Goal: Task Accomplishment & Management: Use online tool/utility

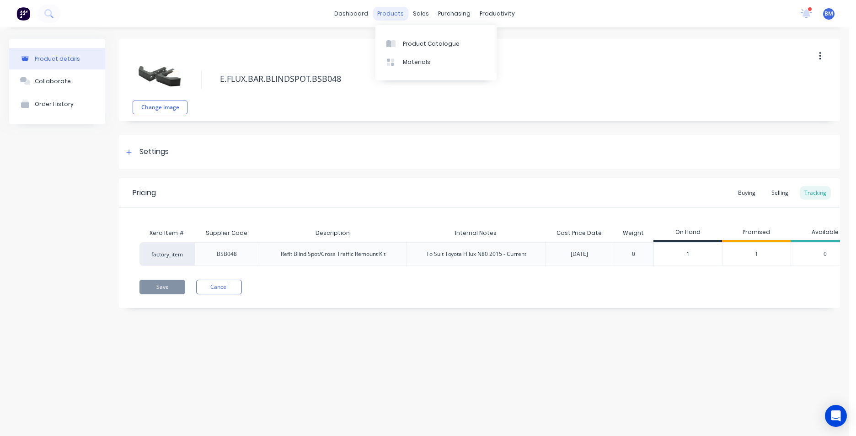
click at [395, 16] on div "products" at bounding box center [391, 14] width 36 height 14
type textarea "x"
click at [418, 38] on link "Product Catalogue" at bounding box center [436, 43] width 121 height 18
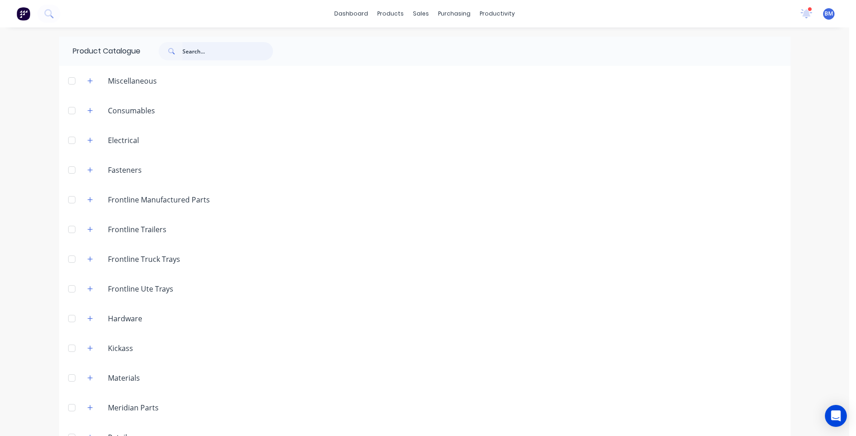
click at [240, 53] on input "text" at bounding box center [228, 51] width 91 height 18
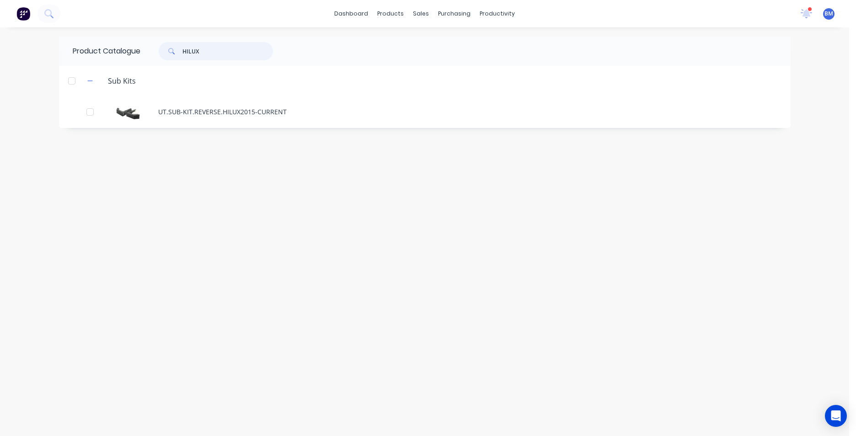
type input "HILUX"
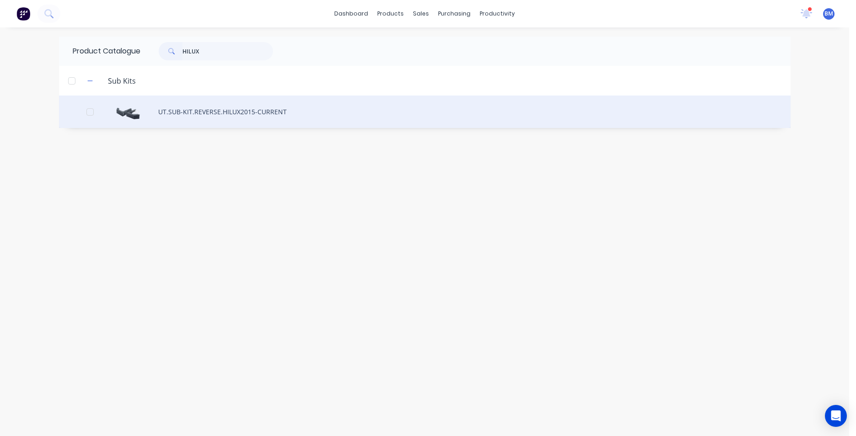
click at [252, 113] on div "UT.SUB-KIT.REVERSE.HILUX2015-CURRENT" at bounding box center [425, 112] width 732 height 32
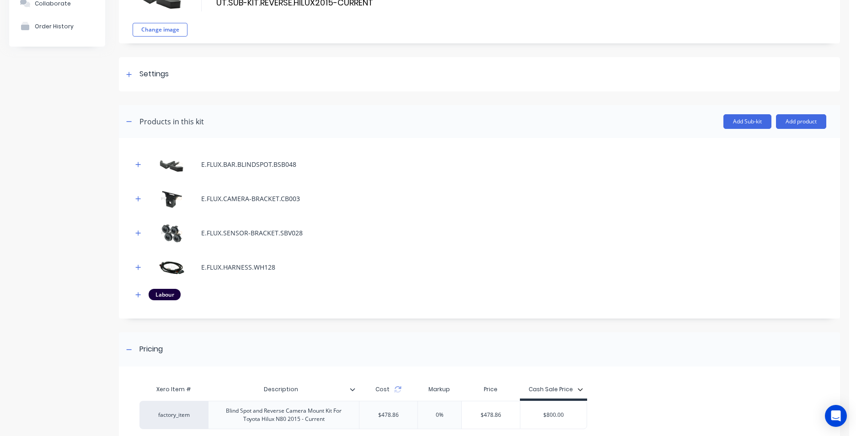
scroll to position [92, 0]
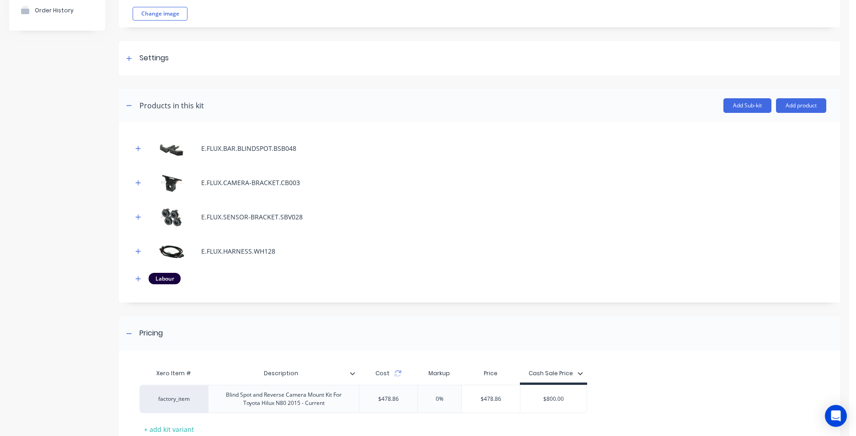
drag, startPoint x: 174, startPoint y: 161, endPoint x: 436, endPoint y: 184, distance: 262.8
click at [477, 165] on div "E.FLUX.BAR.BLINDSPOT.BSB048 E.FLUX.CAMERA-BRACKET.CB003 E.FLUX.SENSOR-BRACKET.S…" at bounding box center [480, 210] width 694 height 149
drag, startPoint x: 431, startPoint y: 186, endPoint x: 437, endPoint y: 187, distance: 6.5
drag, startPoint x: 437, startPoint y: 187, endPoint x: 428, endPoint y: 146, distance: 42.2
click at [428, 146] on div "E.FLUX.BAR.BLINDSPOT.BSB048" at bounding box center [480, 148] width 694 height 25
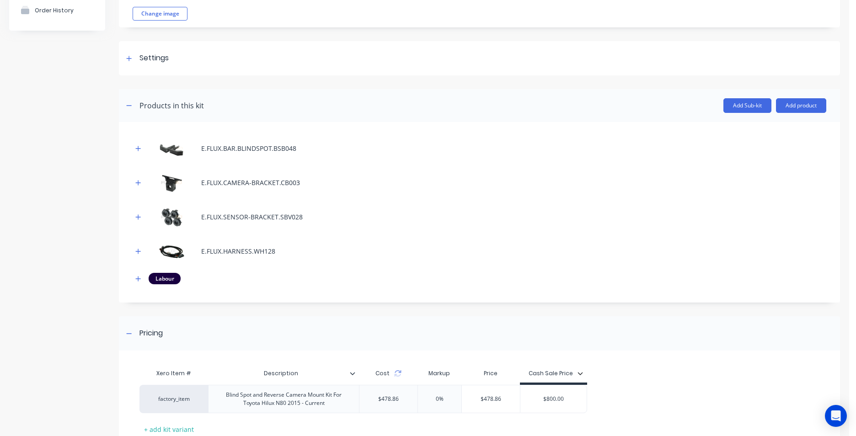
click at [10, 155] on div "Product details Collaborate Order History" at bounding box center [57, 219] width 96 height 548
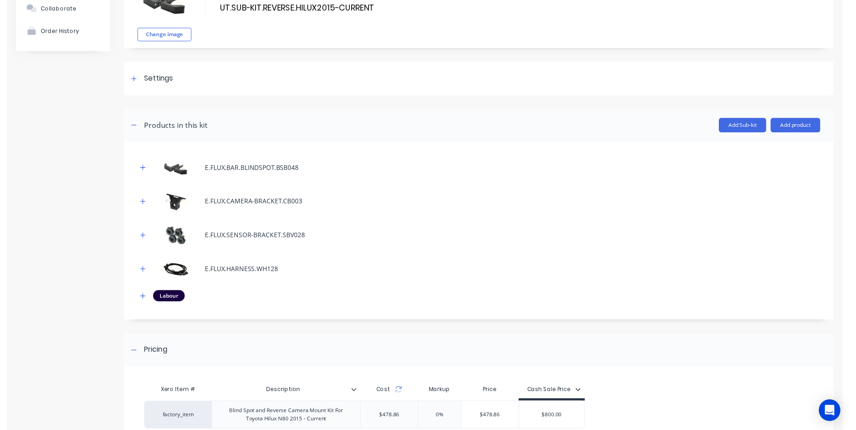
scroll to position [0, 0]
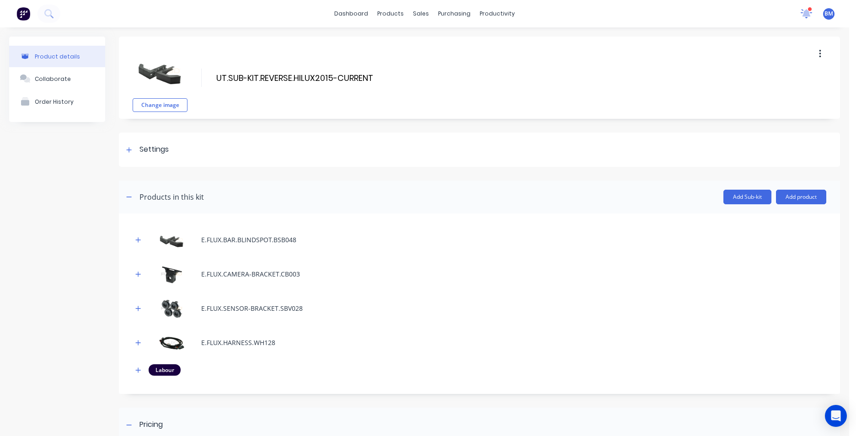
click at [801, 14] on icon at bounding box center [806, 13] width 11 height 9
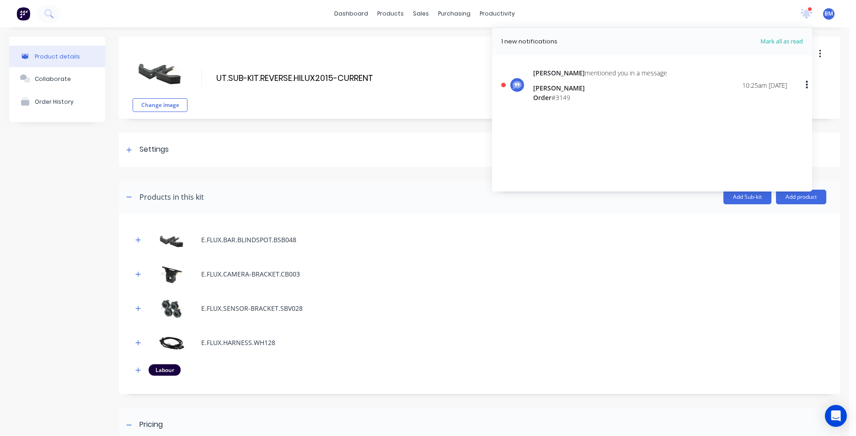
click at [603, 86] on div "[PERSON_NAME]" at bounding box center [600, 88] width 134 height 10
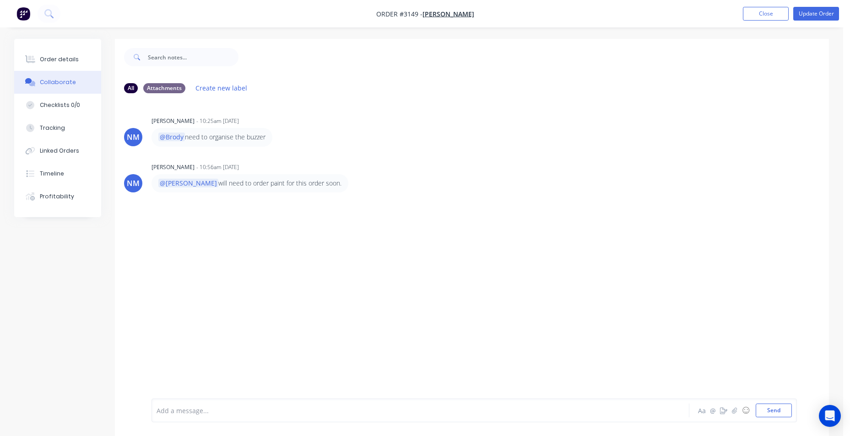
click at [670, 193] on div "NM [PERSON_NAME] - 10:25am [DATE] @Brody need to organise the buzzer NM [PERSON…" at bounding box center [472, 250] width 714 height 298
click at [26, 12] on img "button" at bounding box center [23, 14] width 14 height 14
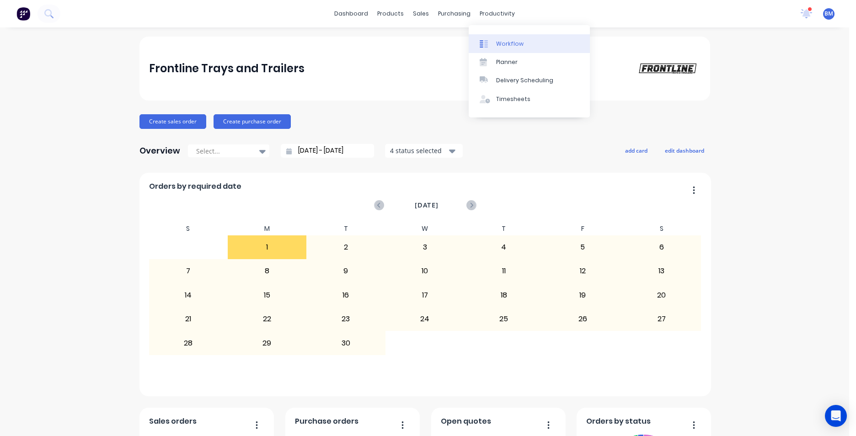
click at [501, 38] on link "Workflow" at bounding box center [529, 43] width 121 height 18
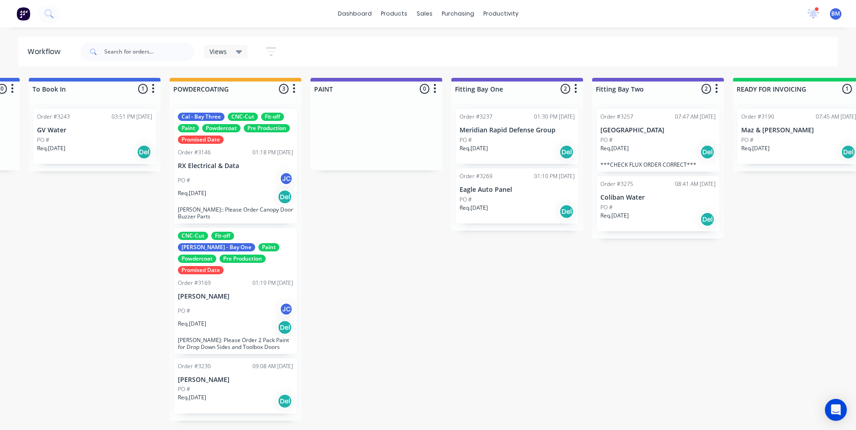
scroll to position [0, 1726]
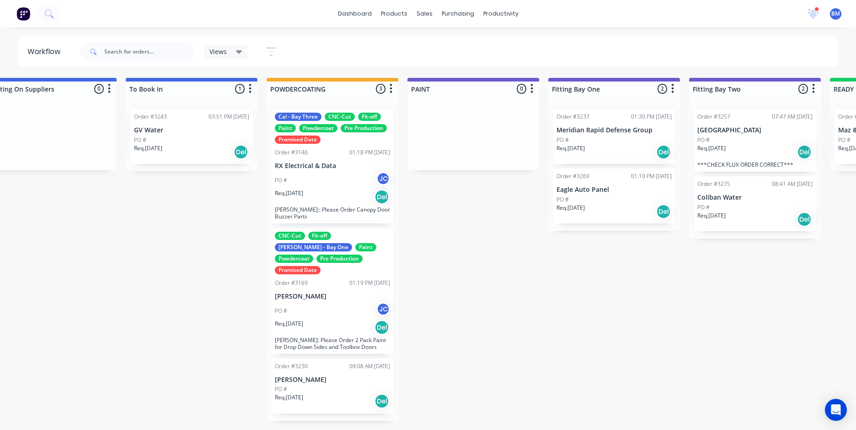
click at [351, 302] on div "PO # JC" at bounding box center [332, 310] width 115 height 17
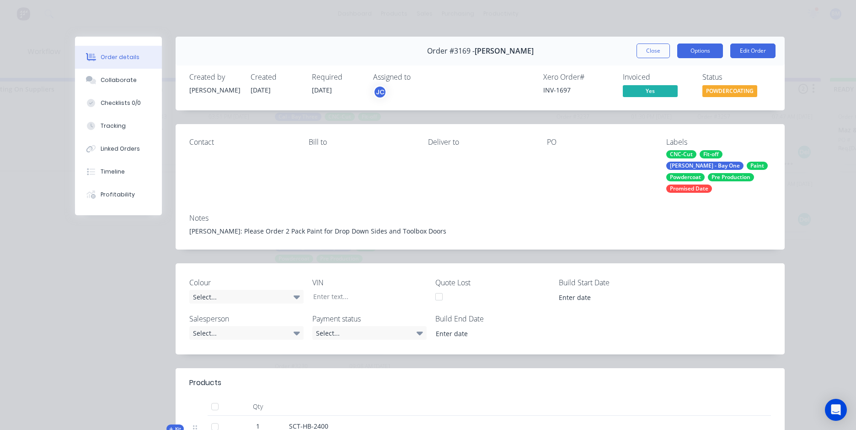
click at [699, 55] on button "Options" at bounding box center [701, 50] width 46 height 15
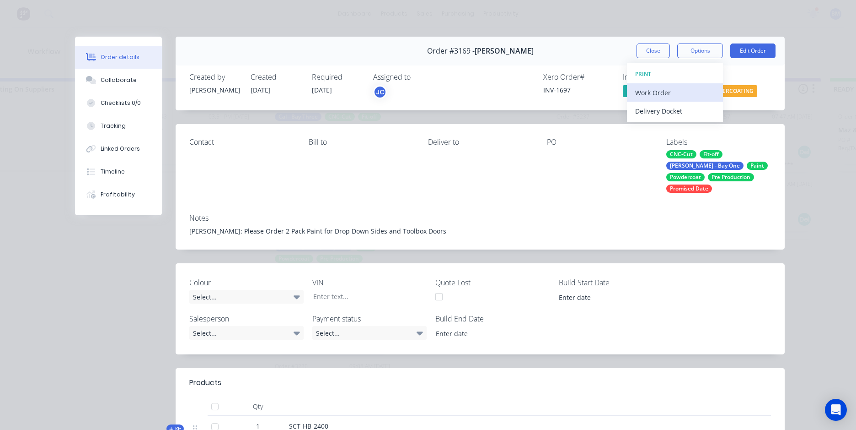
click at [690, 89] on div "Work Order" at bounding box center [675, 92] width 80 height 13
click at [660, 109] on div "Standard" at bounding box center [675, 110] width 80 height 13
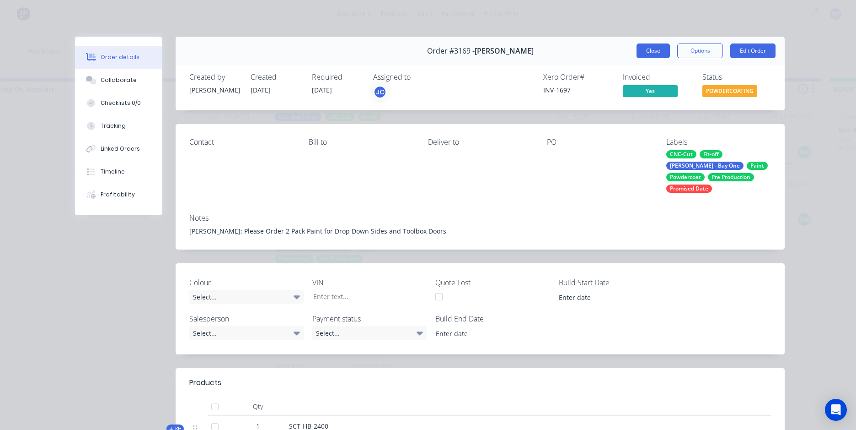
click at [647, 52] on button "Close" at bounding box center [653, 50] width 33 height 15
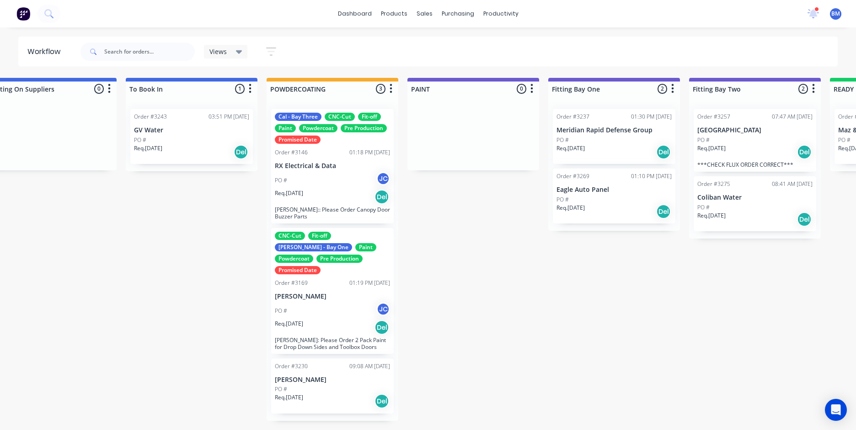
click at [328, 385] on div "PO #" at bounding box center [332, 389] width 115 height 8
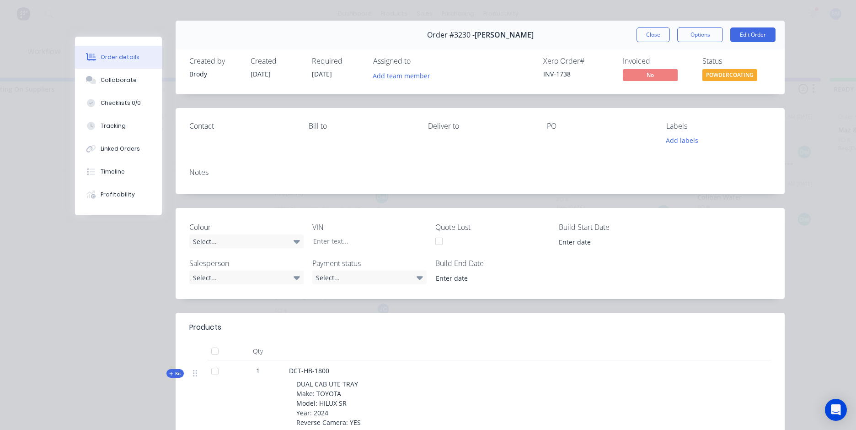
scroll to position [0, 0]
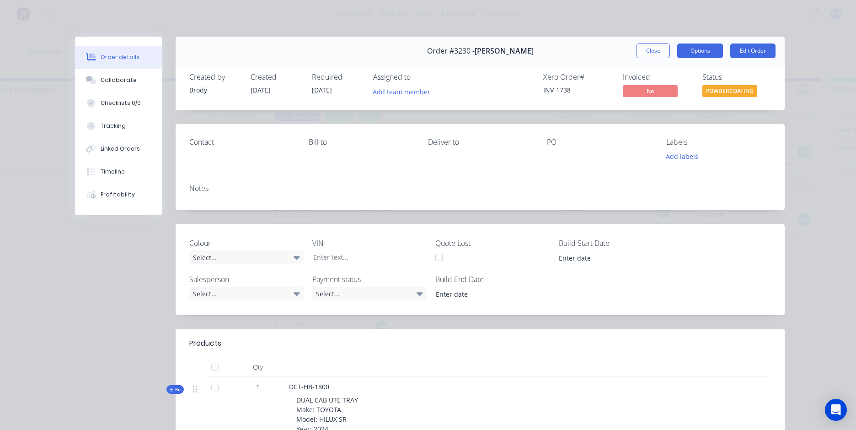
click at [702, 50] on button "Options" at bounding box center [701, 50] width 46 height 15
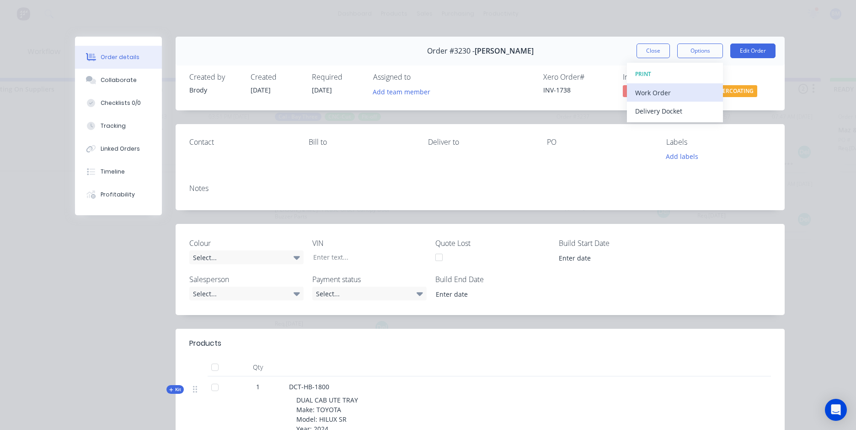
click at [683, 99] on div "Work Order" at bounding box center [675, 92] width 80 height 13
click at [672, 117] on div "Standard" at bounding box center [675, 110] width 80 height 13
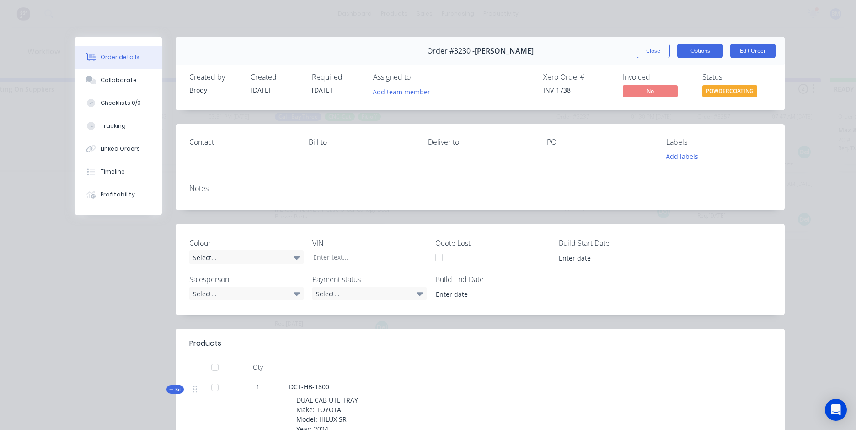
click at [712, 52] on button "Options" at bounding box center [701, 50] width 46 height 15
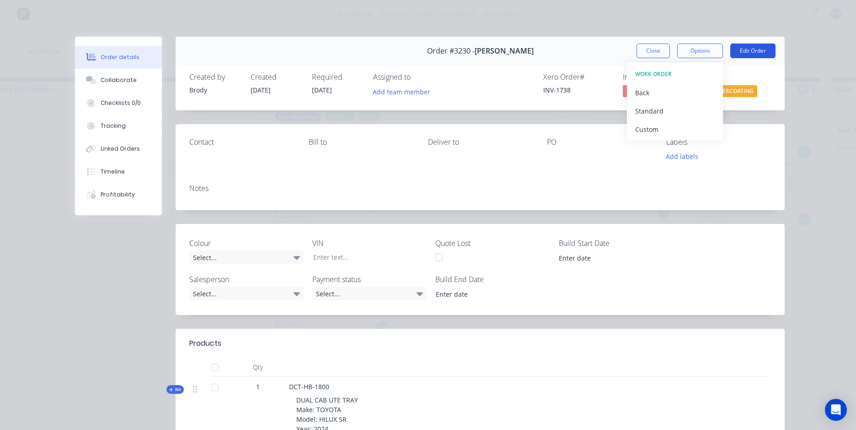
click at [737, 48] on button "Edit Order" at bounding box center [753, 50] width 45 height 15
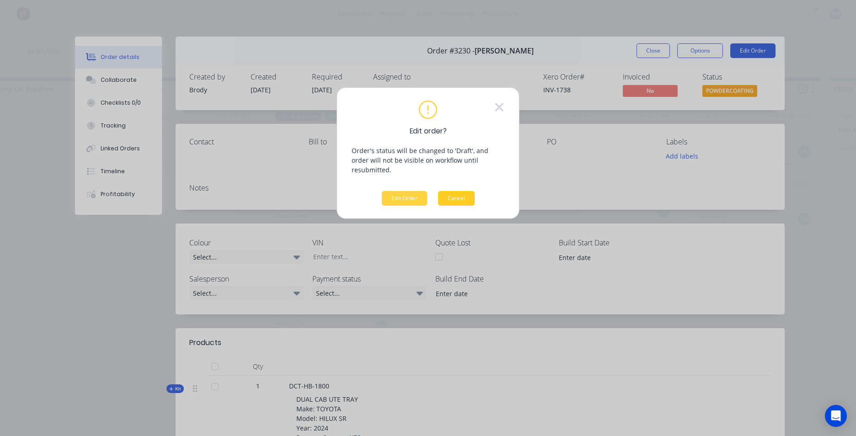
click at [452, 192] on button "Cancel" at bounding box center [456, 198] width 37 height 15
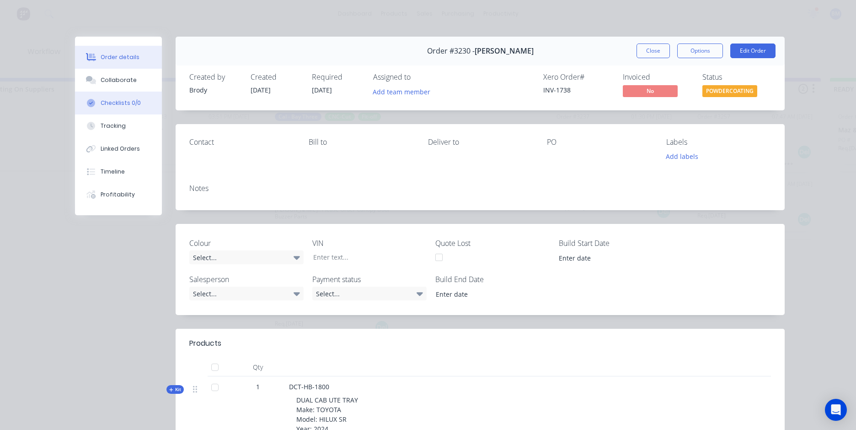
click at [135, 102] on button "Checklists 0/0" at bounding box center [118, 103] width 87 height 23
type textarea "x"
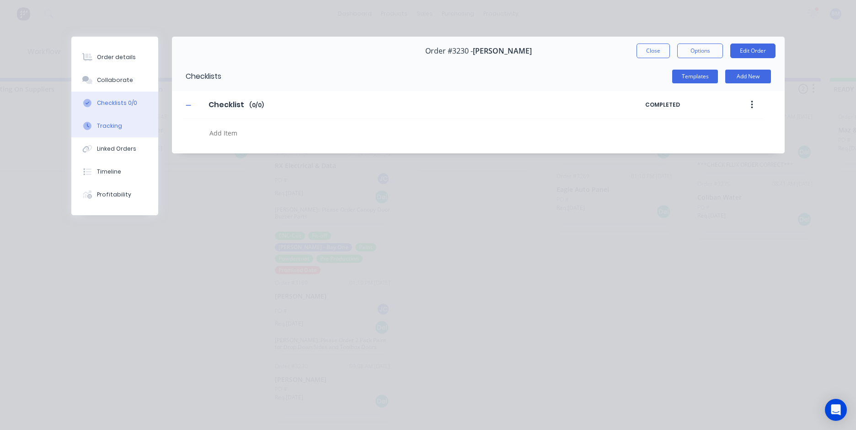
click at [132, 121] on button "Tracking" at bounding box center [114, 125] width 87 height 23
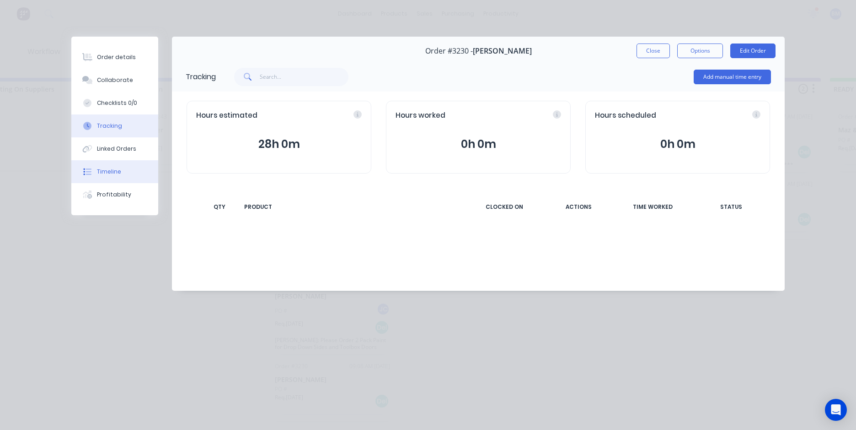
click at [130, 161] on button "Timeline" at bounding box center [114, 171] width 87 height 23
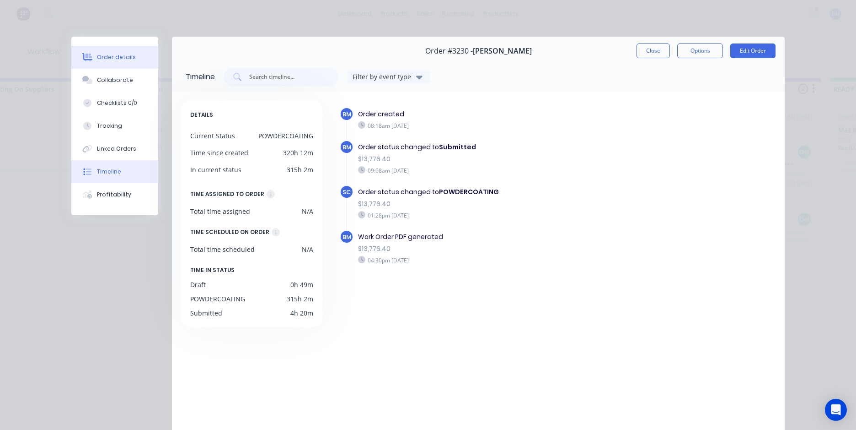
click at [111, 62] on button "Order details" at bounding box center [114, 57] width 87 height 23
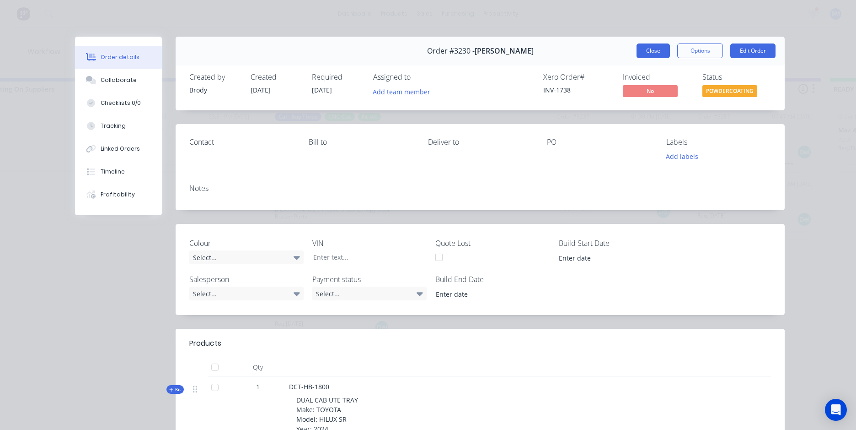
click at [661, 53] on button "Close" at bounding box center [653, 50] width 33 height 15
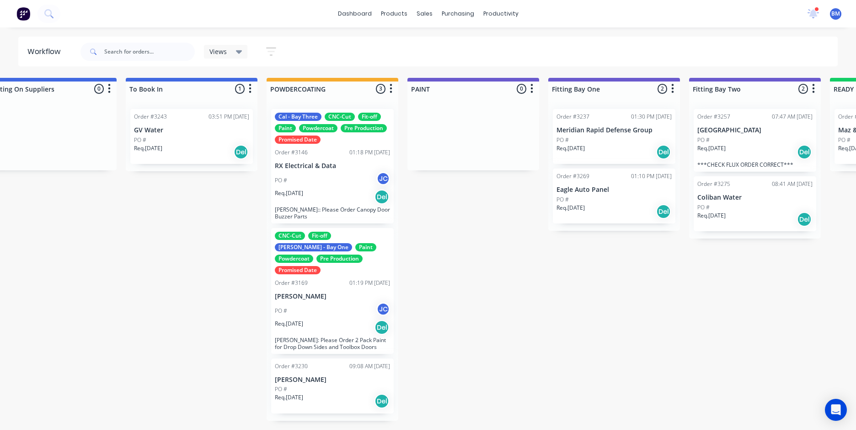
click at [345, 193] on div "Req. [DATE] Del" at bounding box center [332, 197] width 115 height 16
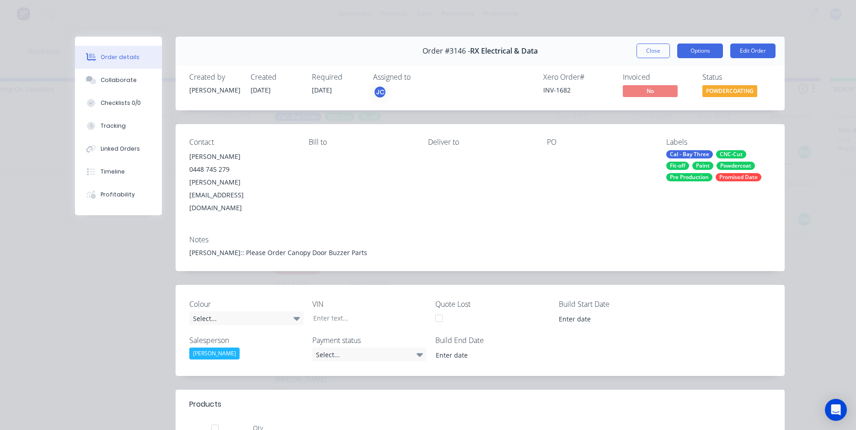
click at [712, 52] on button "Options" at bounding box center [701, 50] width 46 height 15
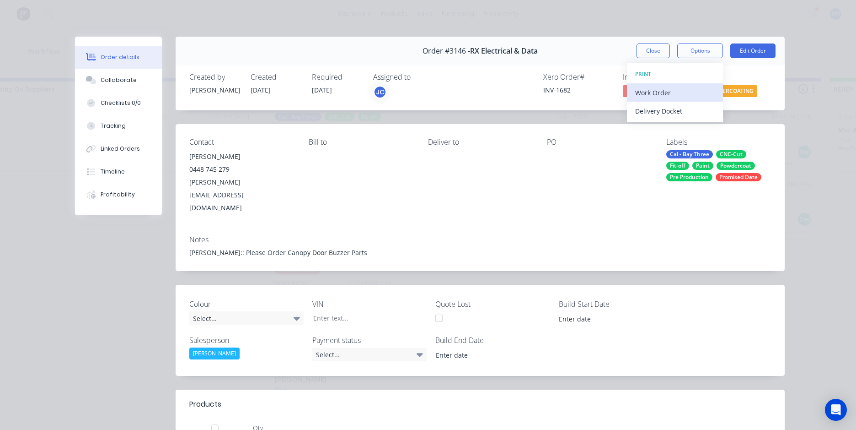
click at [673, 92] on div "Work Order" at bounding box center [675, 92] width 80 height 13
click at [684, 114] on div "Standard" at bounding box center [675, 110] width 80 height 13
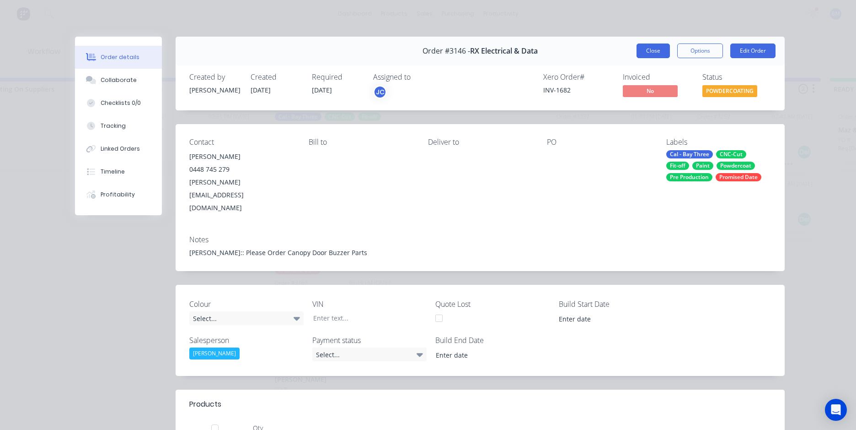
click at [638, 52] on button "Close" at bounding box center [653, 50] width 33 height 15
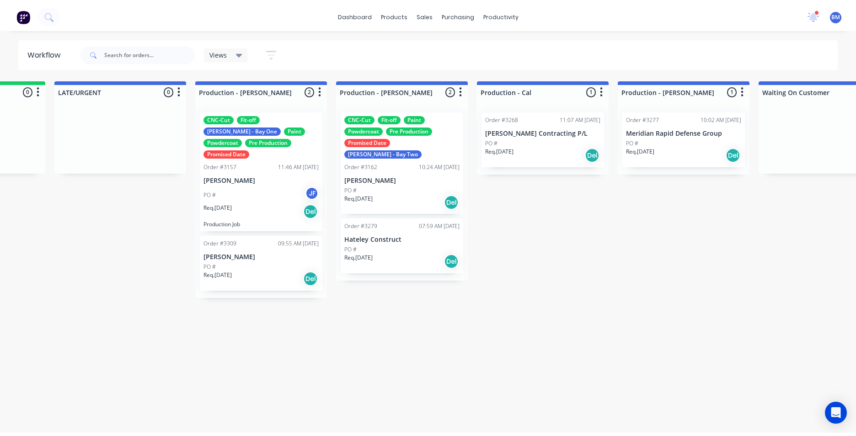
scroll to position [0, 784]
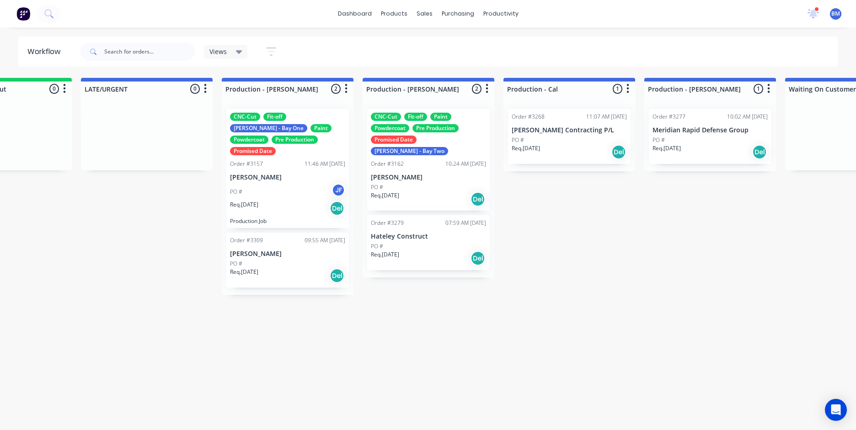
click at [437, 242] on div "PO #" at bounding box center [428, 246] width 115 height 8
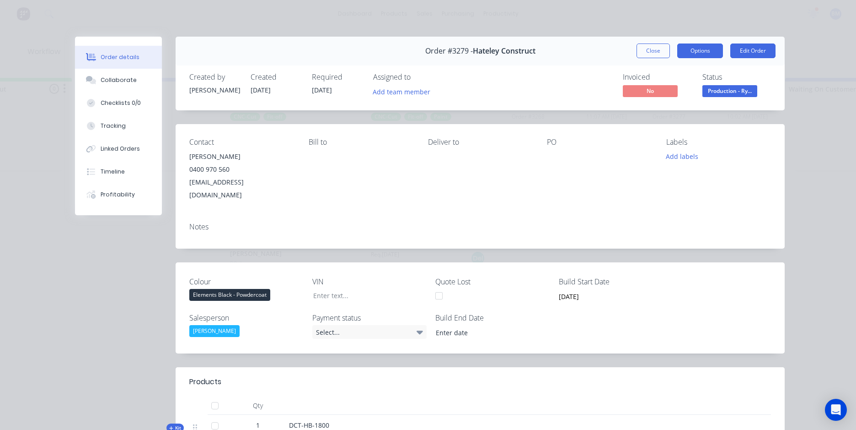
click at [698, 57] on button "Options" at bounding box center [701, 50] width 46 height 15
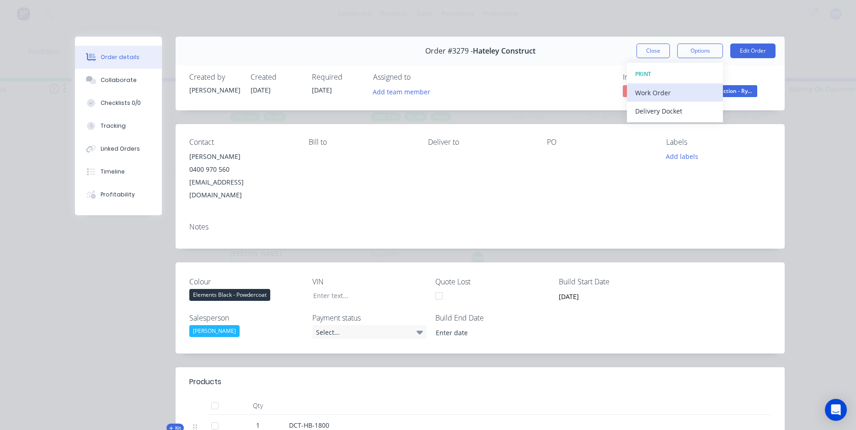
click at [688, 95] on div "Work Order" at bounding box center [675, 92] width 80 height 13
click at [667, 129] on div "Custom" at bounding box center [675, 129] width 80 height 13
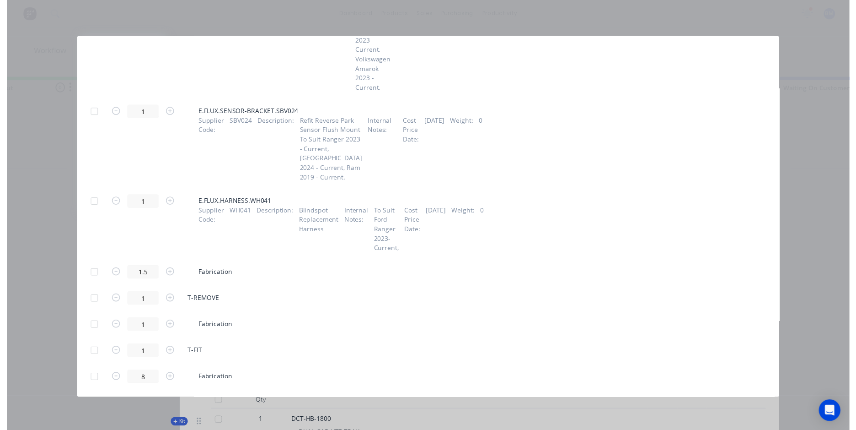
scroll to position [4176, 0]
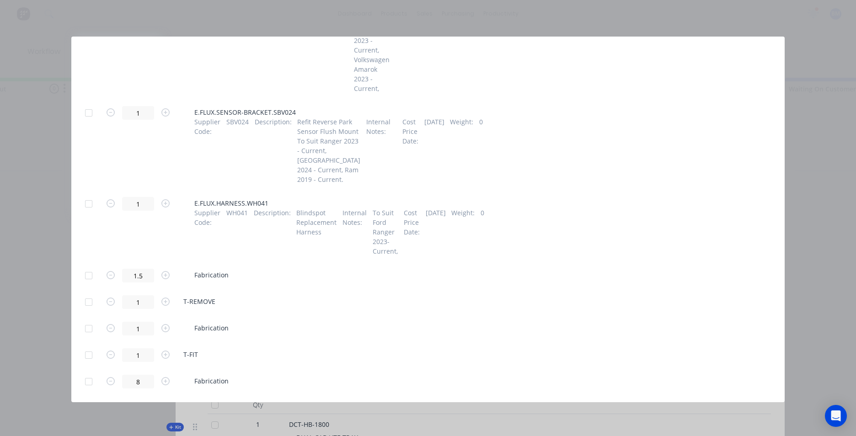
click at [811, 76] on div "Generate custom Work Order Cancel Generate PDF Attachments to include add attac…" at bounding box center [428, 218] width 856 height 436
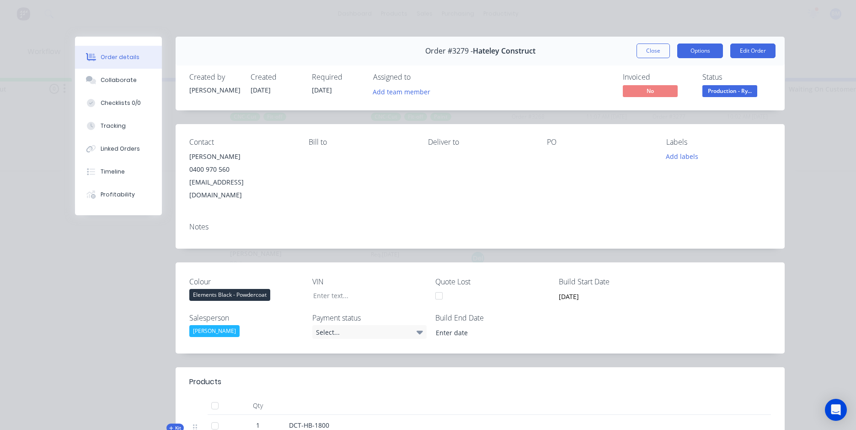
click at [706, 55] on button "Options" at bounding box center [701, 50] width 46 height 15
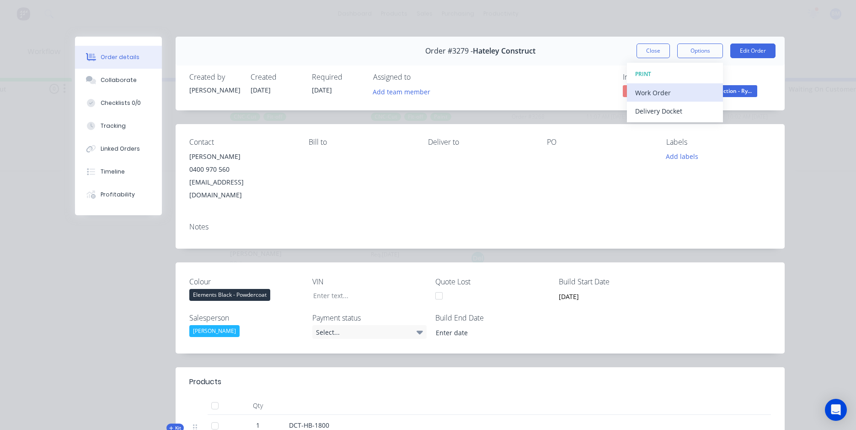
click at [696, 92] on div "Work Order" at bounding box center [675, 92] width 80 height 13
click at [691, 110] on div "Standard" at bounding box center [675, 110] width 80 height 13
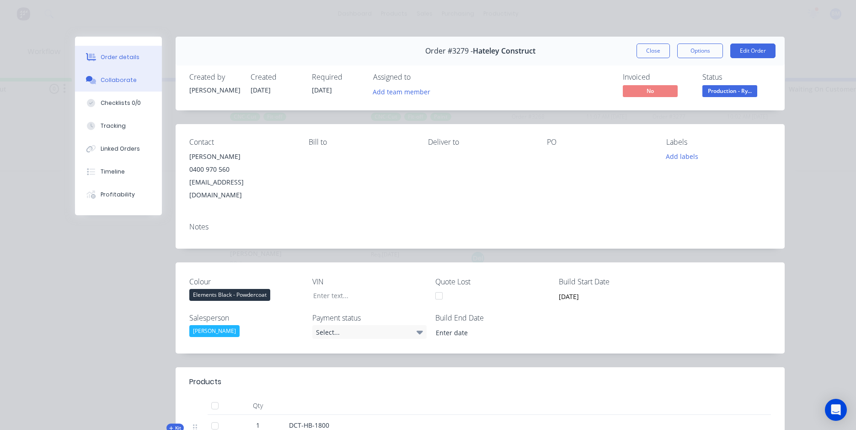
scroll to position [0, 0]
click at [648, 55] on button "Close" at bounding box center [653, 50] width 33 height 15
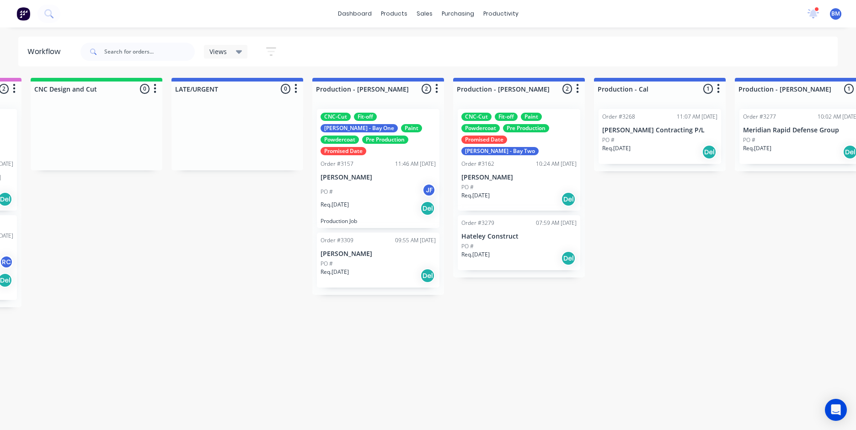
scroll to position [0, 698]
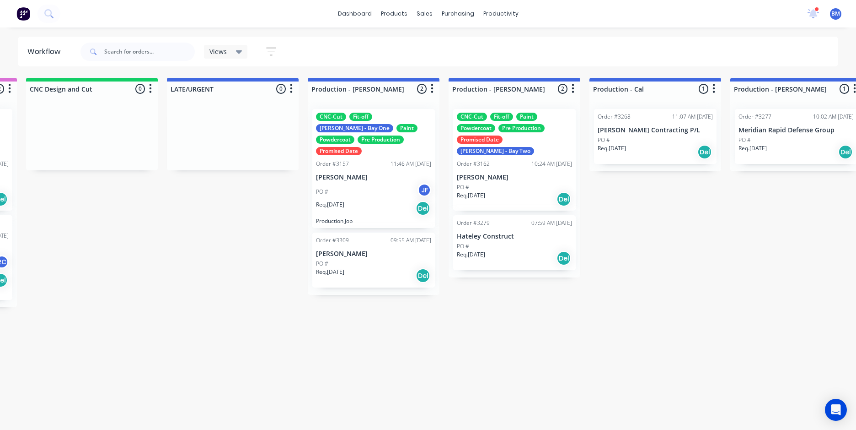
click at [385, 183] on div "PO # JF" at bounding box center [373, 191] width 115 height 17
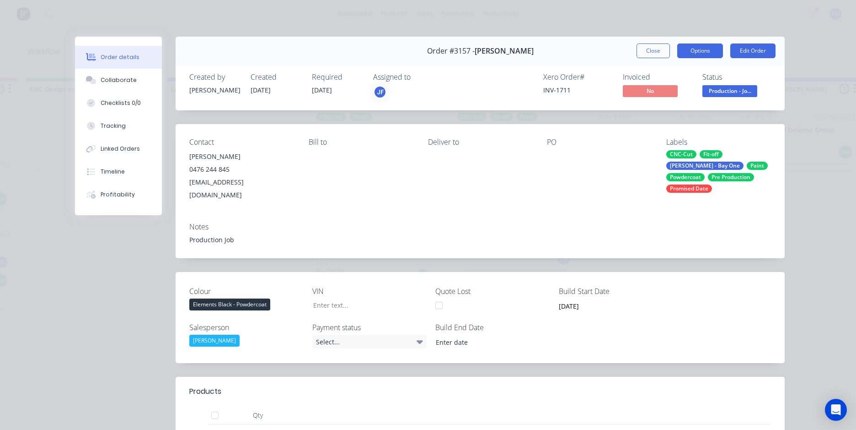
click at [701, 53] on button "Options" at bounding box center [701, 50] width 46 height 15
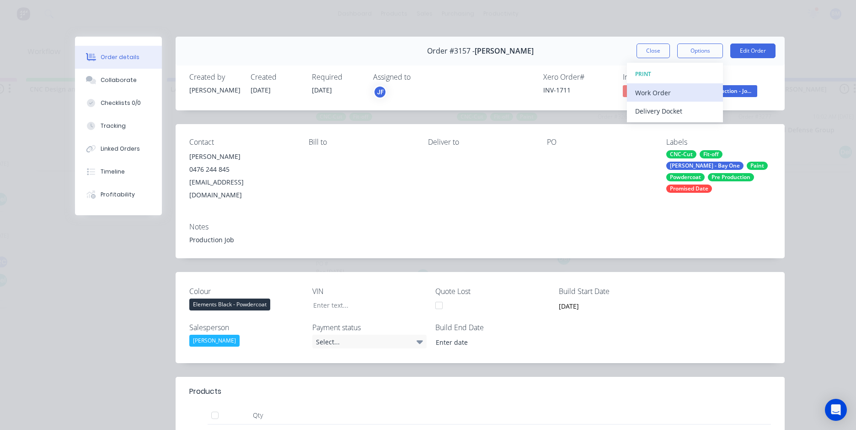
click at [690, 85] on button "Work Order" at bounding box center [675, 92] width 96 height 18
click at [692, 109] on div "Standard" at bounding box center [675, 110] width 80 height 13
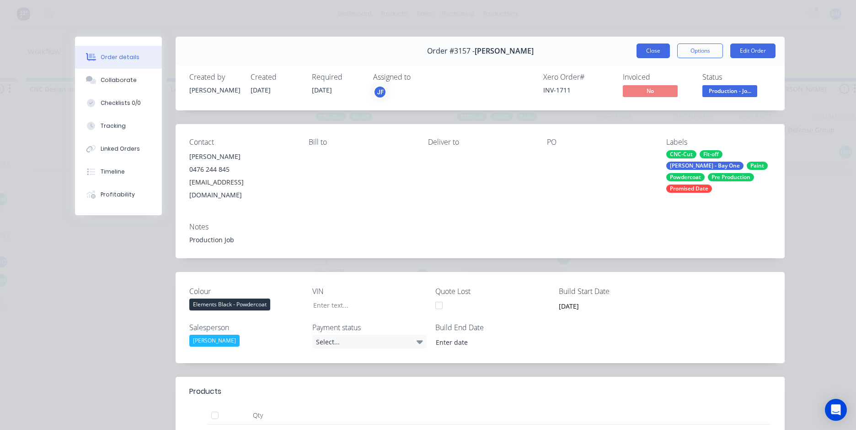
click at [639, 52] on button "Close" at bounding box center [653, 50] width 33 height 15
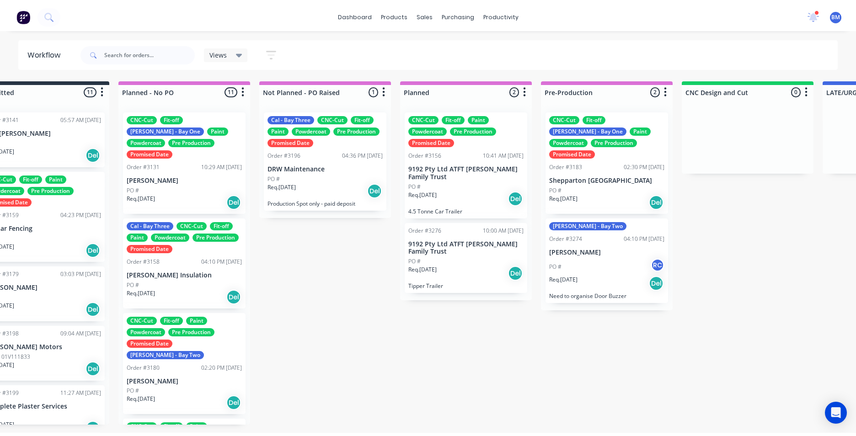
scroll to position [0, 0]
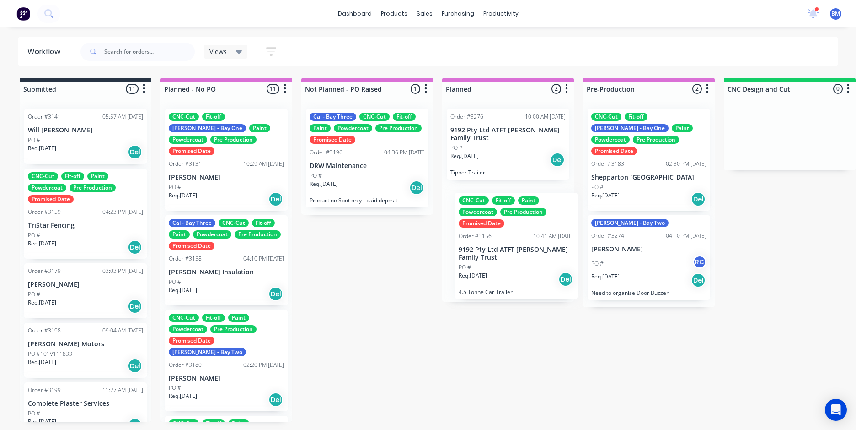
drag, startPoint x: 474, startPoint y: 174, endPoint x: 480, endPoint y: 257, distance: 83.0
click at [480, 257] on div "CNC-Cut Fit-off Paint Powdercoat Pre Production Promised Date Order #3156 10:41…" at bounding box center [508, 202] width 132 height 200
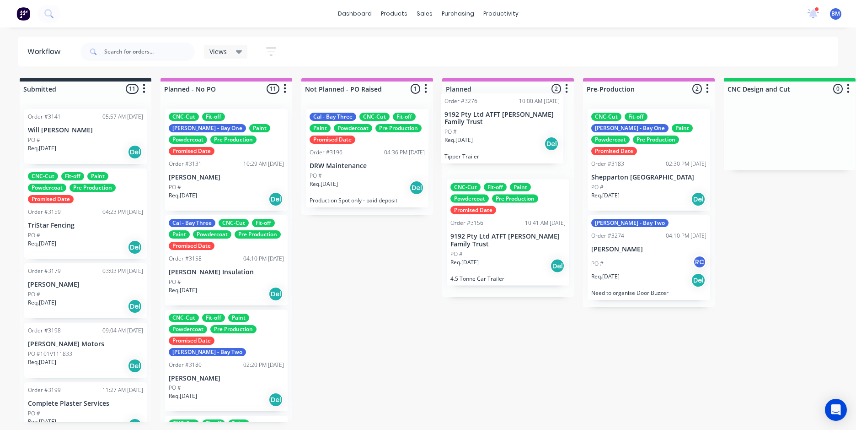
drag, startPoint x: 480, startPoint y: 257, endPoint x: 474, endPoint y: 128, distance: 129.6
click at [474, 128] on div "CNC-Cut Fit-off Paint Powdercoat Pre Production Promised Date Order #3156 10:41…" at bounding box center [508, 199] width 132 height 195
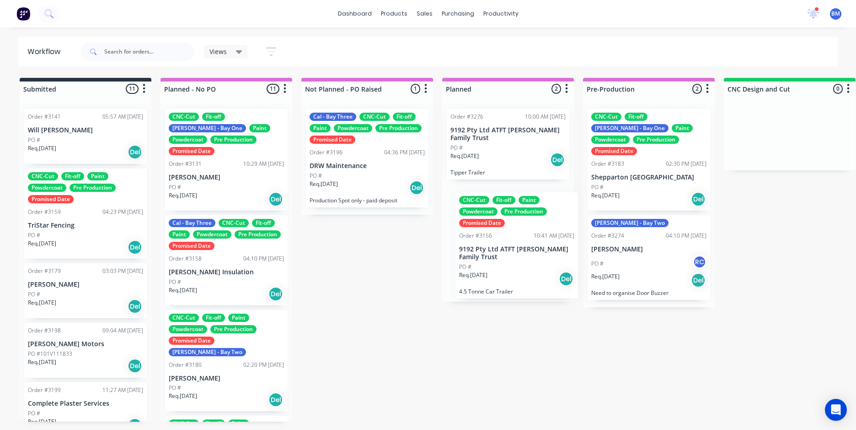
drag, startPoint x: 488, startPoint y: 168, endPoint x: 495, endPoint y: 244, distance: 75.8
click at [495, 245] on div "CNC-Cut Fit-off Paint Powdercoat Pre Production Promised Date Order #3156 10:41…" at bounding box center [508, 202] width 132 height 200
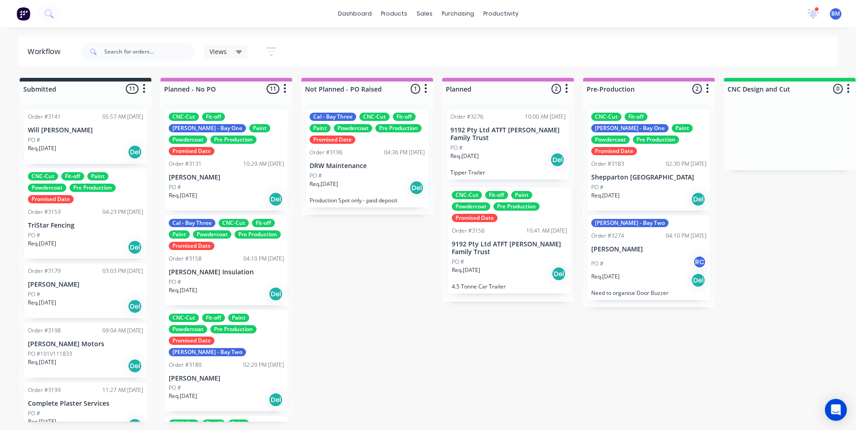
drag, startPoint x: 497, startPoint y: 161, endPoint x: 500, endPoint y: 241, distance: 80.1
click at [499, 241] on div "CNC-Cut Fit-off Paint Powdercoat Pre Production Promised Date Order #3156 10:41…" at bounding box center [508, 202] width 132 height 200
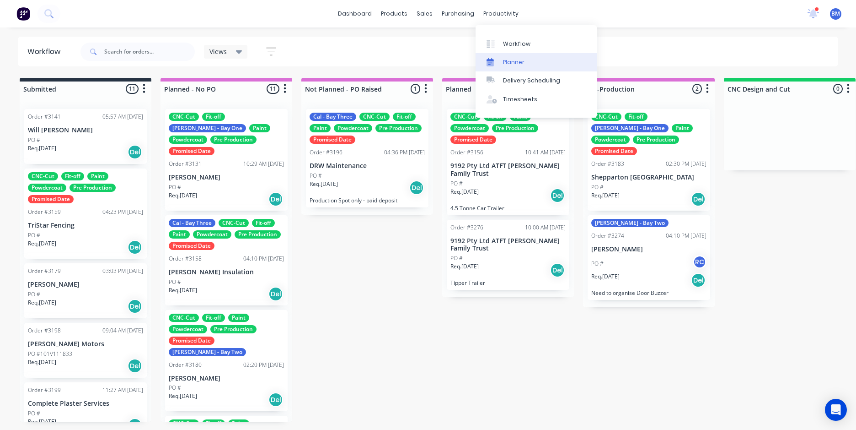
click at [501, 64] on link "Planner" at bounding box center [536, 62] width 121 height 18
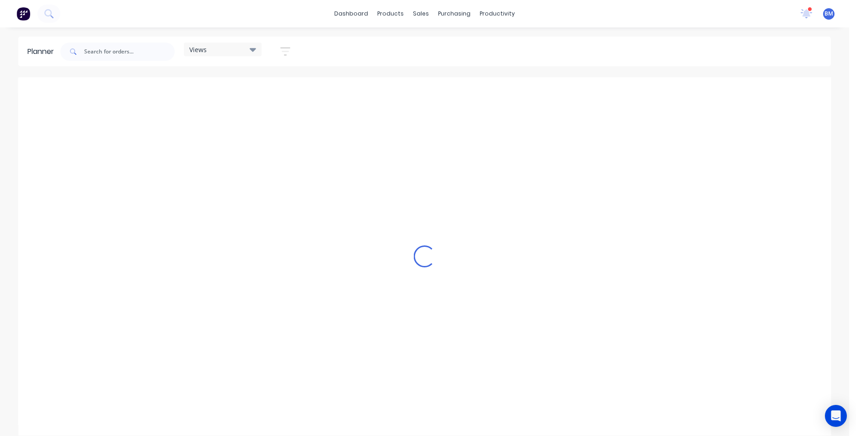
scroll to position [0, 744]
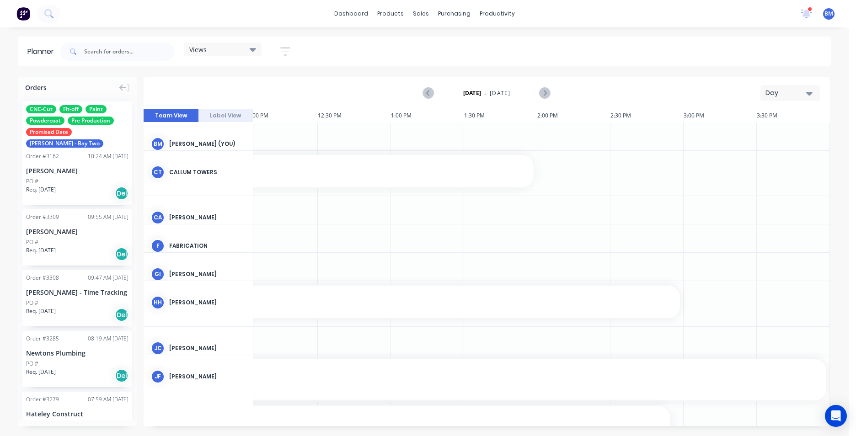
click at [780, 97] on div "Day" at bounding box center [787, 93] width 42 height 10
click at [770, 161] on div "Month" at bounding box center [774, 154] width 91 height 18
